Goal: Information Seeking & Learning: Learn about a topic

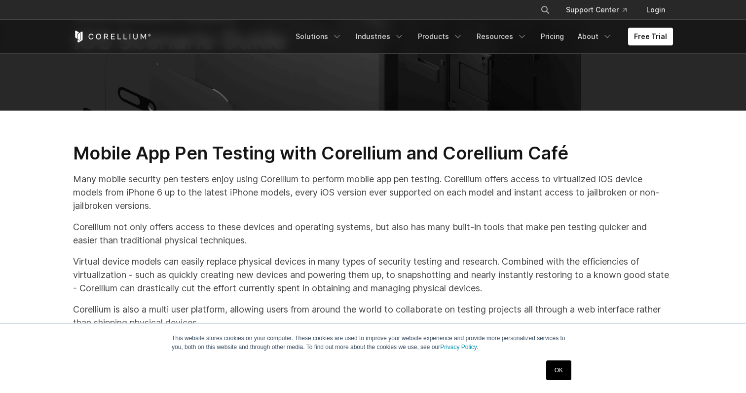
scroll to position [112, 0]
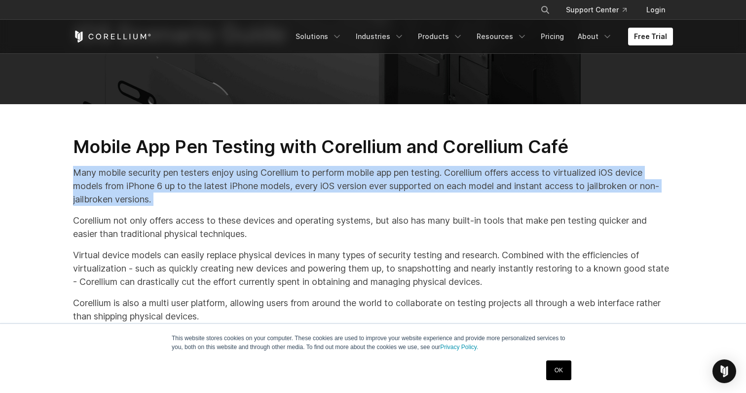
drag, startPoint x: 73, startPoint y: 157, endPoint x: 180, endPoint y: 209, distance: 118.7
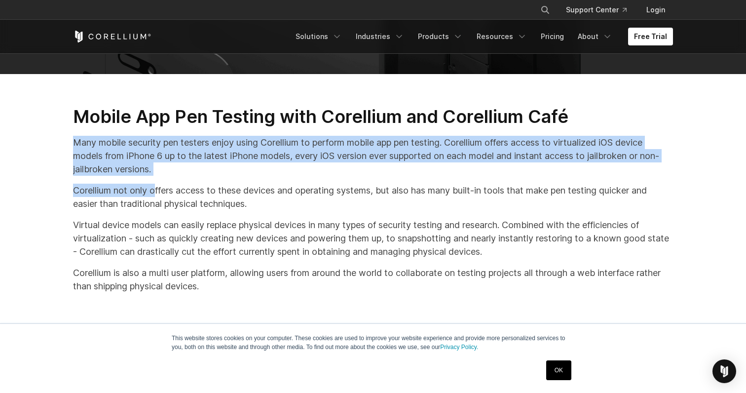
drag, startPoint x: 81, startPoint y: 135, endPoint x: 154, endPoint y: 189, distance: 91.1
click at [154, 189] on p "Corellium not only offers access to these devices and operating systems, but al…" at bounding box center [373, 197] width 600 height 27
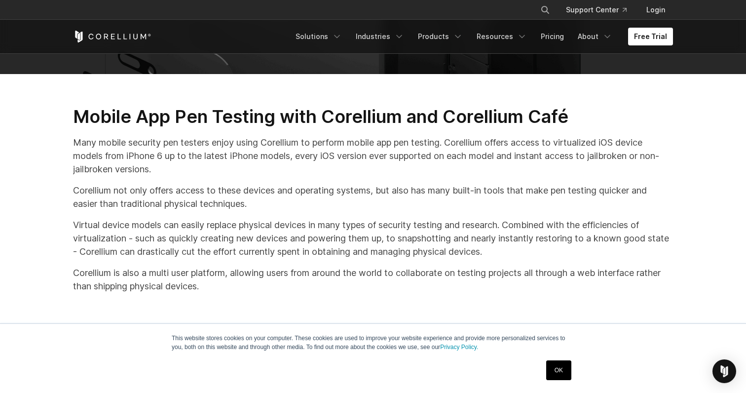
scroll to position [195, 0]
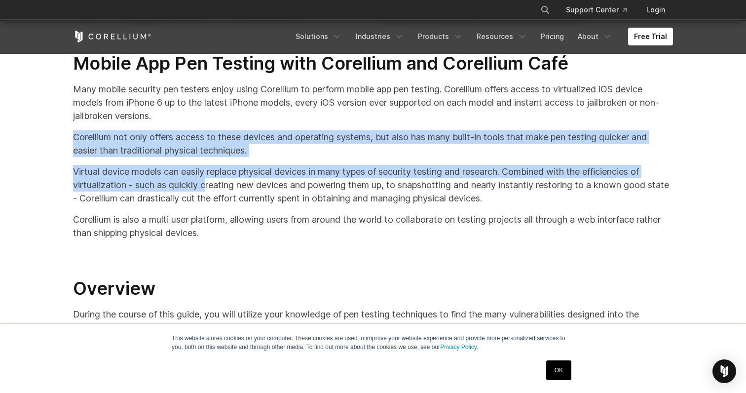
drag, startPoint x: 68, startPoint y: 134, endPoint x: 213, endPoint y: 182, distance: 152.5
click at [213, 182] on div "Mobile App Pen Testing with Corellium and Corellium Café Many mobile security p…" at bounding box center [373, 394] width 620 height 684
click at [213, 182] on p "Virtual device models can easily replace physical devices in many types of secu…" at bounding box center [373, 185] width 600 height 40
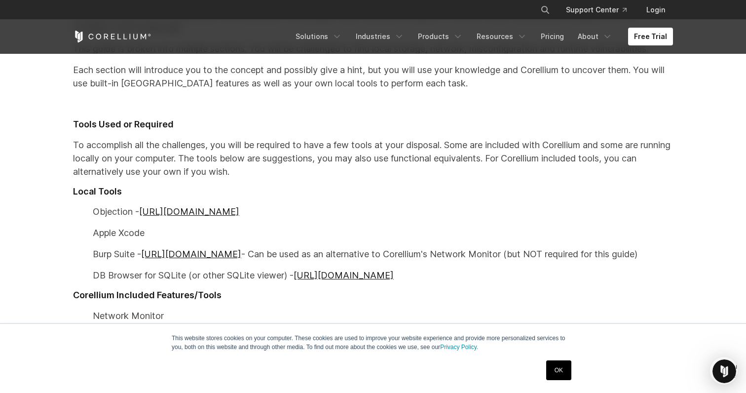
scroll to position [522, 0]
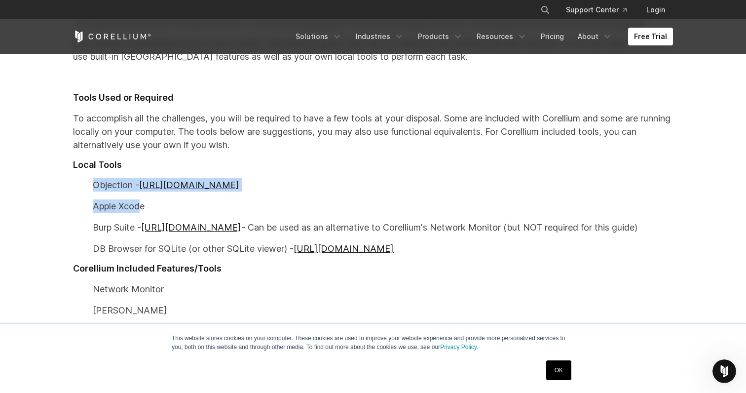
drag, startPoint x: 78, startPoint y: 180, endPoint x: 142, endPoint y: 207, distance: 69.2
click at [142, 207] on div "Mobile App Pen Testing with Corellium and Corellium Café Many mobile security p…" at bounding box center [373, 68] width 620 height 684
click at [142, 207] on p "Apple Xcode" at bounding box center [373, 205] width 600 height 13
click at [200, 183] on link "[URL][DOMAIN_NAME]" at bounding box center [189, 185] width 100 height 10
click at [308, 230] on p "Burp Suite - [URL][DOMAIN_NAME] - Can be used as an alternative to Corellium's …" at bounding box center [373, 227] width 600 height 13
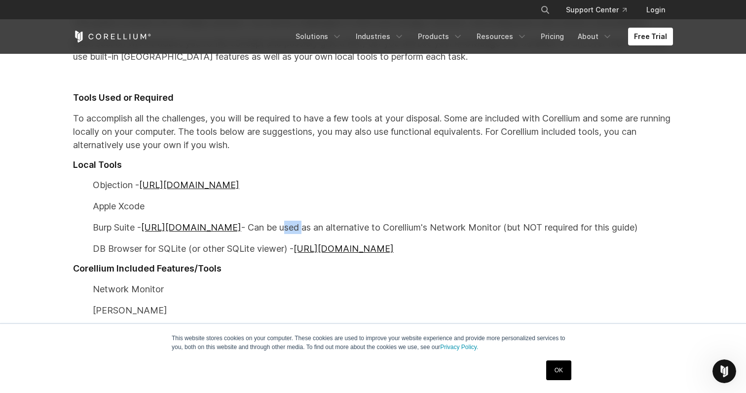
click at [308, 230] on p "Burp Suite - [URL][DOMAIN_NAME] - Can be used as an alternative to Corellium's …" at bounding box center [373, 227] width 600 height 13
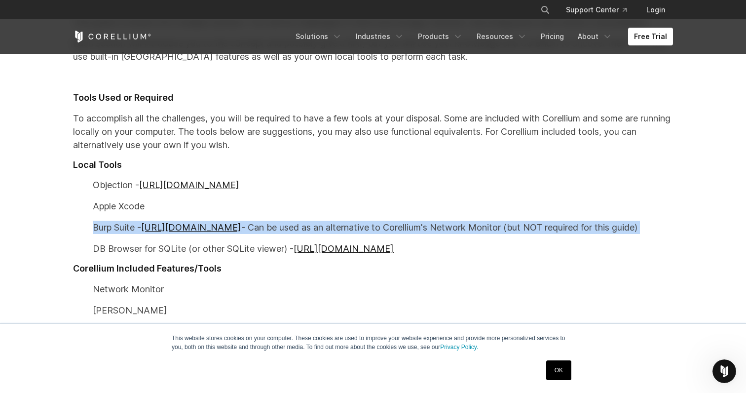
click at [308, 230] on p "Burp Suite - [URL][DOMAIN_NAME] - Can be used as an alternative to Corellium's …" at bounding box center [373, 227] width 600 height 13
click at [294, 223] on p "Burp Suite - [URL][DOMAIN_NAME] - Can be used as an alternative to Corellium's …" at bounding box center [373, 227] width 600 height 13
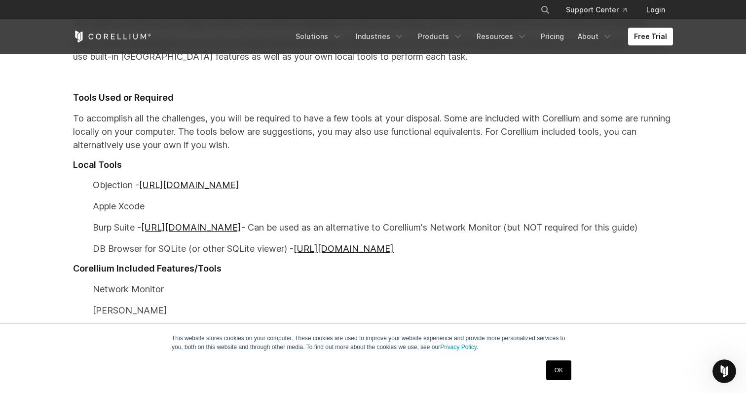
click at [157, 245] on p "DB Browser for SQLite (or other SQLite viewer) - [URL][DOMAIN_NAME]" at bounding box center [373, 248] width 600 height 13
click at [111, 246] on p "DB Browser for SQLite (or other SQLite viewer) - [URL][DOMAIN_NAME]" at bounding box center [373, 248] width 600 height 13
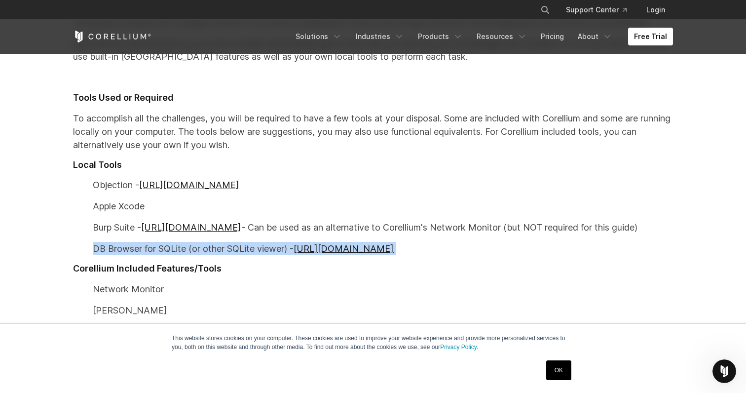
click at [111, 246] on p "DB Browser for SQLite (or other SQLite viewer) - [URL][DOMAIN_NAME]" at bounding box center [373, 248] width 600 height 13
click at [138, 245] on p "DB Browser for SQLite (or other SQLite viewer) - [URL][DOMAIN_NAME]" at bounding box center [373, 248] width 600 height 13
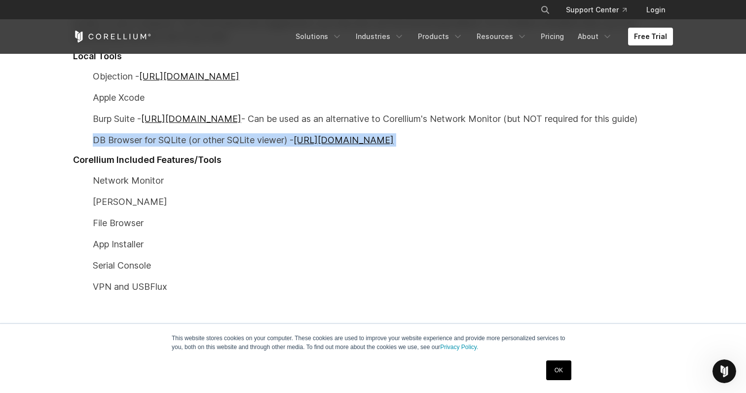
scroll to position [649, 0]
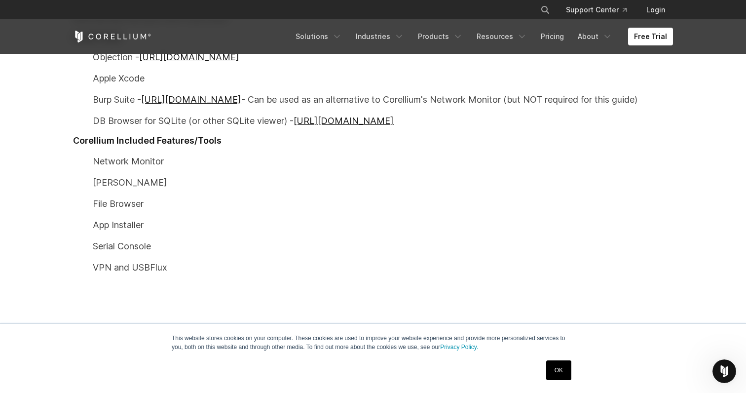
click at [130, 204] on p "File Browser" at bounding box center [373, 203] width 600 height 13
click at [99, 161] on p "Network Monitor" at bounding box center [373, 160] width 600 height 13
click at [100, 187] on p "[PERSON_NAME]" at bounding box center [373, 182] width 600 height 13
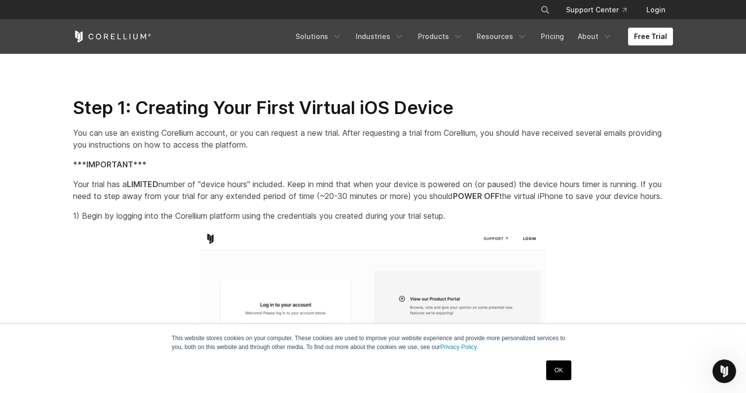
scroll to position [909, 0]
